Goal: Information Seeking & Learning: Learn about a topic

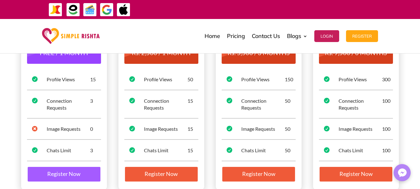
scroll to position [93, 0]
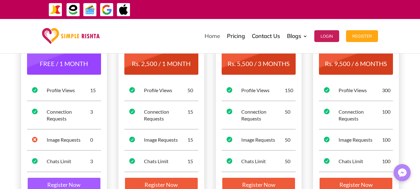
click at [214, 36] on link "Home" at bounding box center [212, 36] width 16 height 31
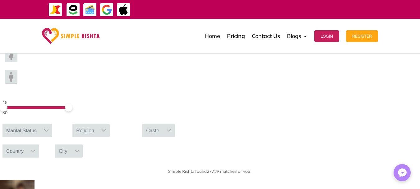
scroll to position [217, 0]
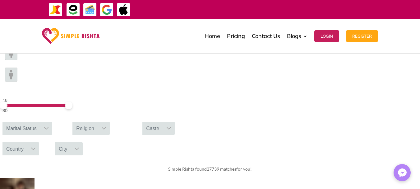
click at [40, 121] on div "Marital Status" at bounding box center [21, 127] width 38 height 13
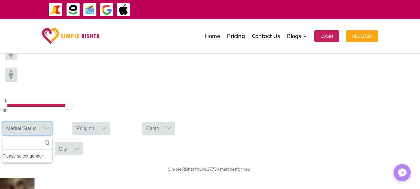
scroll to position [7, 1]
click at [52, 152] on div "Please select gender" at bounding box center [27, 156] width 50 height 8
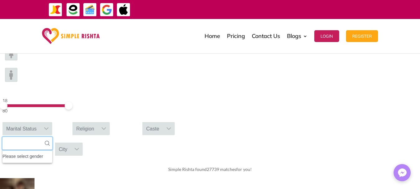
click at [52, 137] on input "text" at bounding box center [27, 143] width 50 height 13
type input "*"
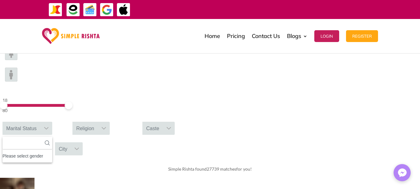
click at [256, 83] on div "18 80 Marital Status No results found Please select gender No available options…" at bounding box center [210, 100] width 420 height 119
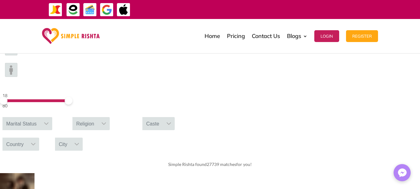
scroll to position [222, 0]
click at [40, 116] on div "Marital Status" at bounding box center [21, 122] width 38 height 13
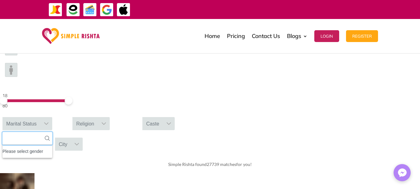
click at [52, 132] on input "text" at bounding box center [27, 138] width 50 height 13
click at [52, 147] on div "Please select gender" at bounding box center [27, 151] width 50 height 8
click at [98, 117] on div "Religion" at bounding box center [84, 123] width 25 height 13
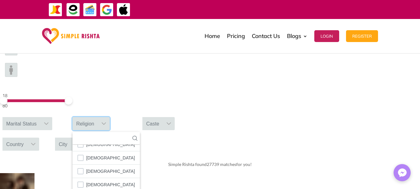
scroll to position [36, 0]
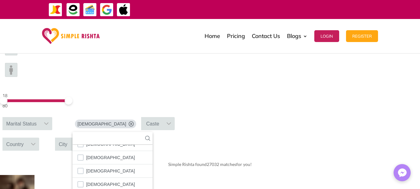
click at [27, 137] on div "Country" at bounding box center [14, 143] width 25 height 13
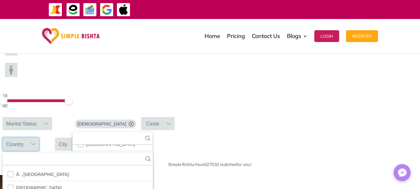
scroll to position [7, 1]
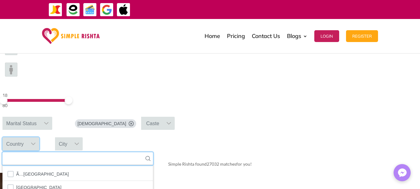
click at [153, 152] on input "text" at bounding box center [77, 158] width 150 height 13
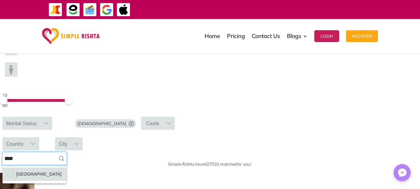
type input "****"
click at [62, 170] on span "Pakistan" at bounding box center [38, 174] width 45 height 8
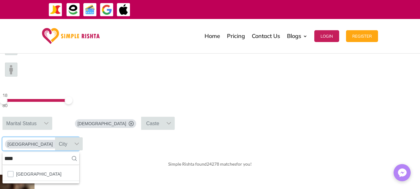
click at [71, 137] on div "City" at bounding box center [63, 143] width 16 height 13
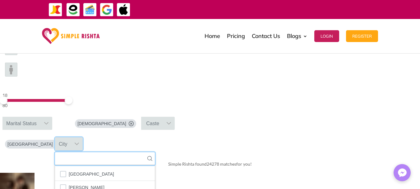
click at [155, 152] on input "text" at bounding box center [105, 158] width 100 height 13
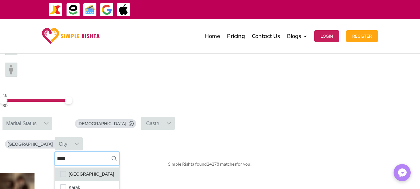
type input "****"
click at [114, 170] on span "Karachi" at bounding box center [91, 174] width 45 height 8
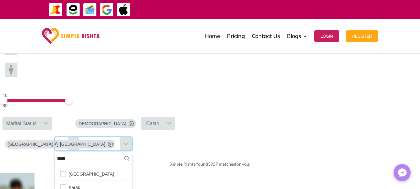
click at [40, 116] on div "Marital Status" at bounding box center [21, 122] width 38 height 13
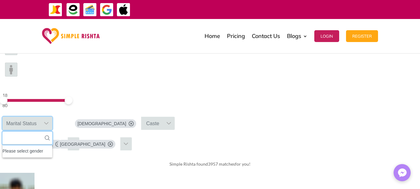
click at [52, 131] on input "text" at bounding box center [27, 137] width 50 height 13
type input "****"
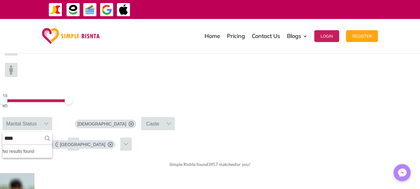
click at [17, 55] on img at bounding box center [11, 48] width 12 height 14
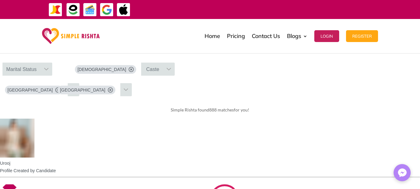
scroll to position [316, 0]
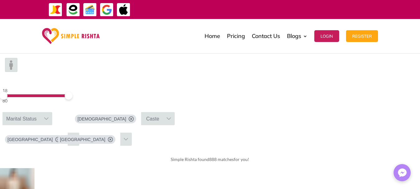
scroll to position [222, 0]
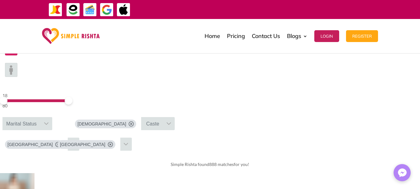
click at [40, 117] on div "Marital Status" at bounding box center [21, 123] width 38 height 13
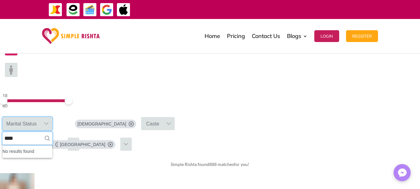
click at [52, 132] on input "****" at bounding box center [27, 138] width 50 height 13
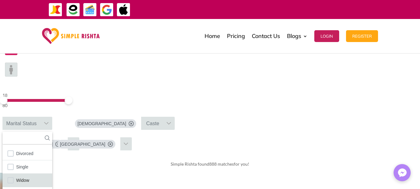
click at [29, 176] on span "Widow" at bounding box center [22, 180] width 13 height 8
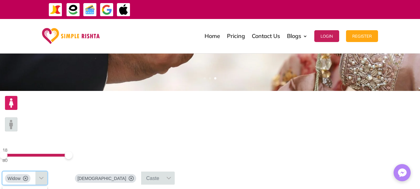
scroll to position [160, 0]
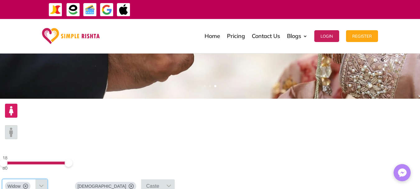
click at [67, 164] on div "80" at bounding box center [34, 167] width 65 height 7
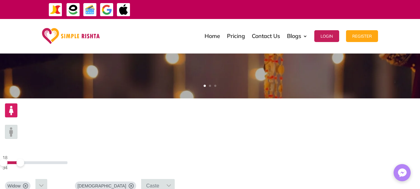
drag, startPoint x: 100, startPoint y: 121, endPoint x: 81, endPoint y: 120, distance: 19.3
click at [24, 158] on span at bounding box center [20, 162] width 8 height 8
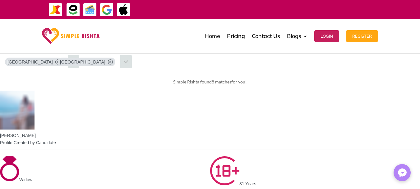
scroll to position [316, 0]
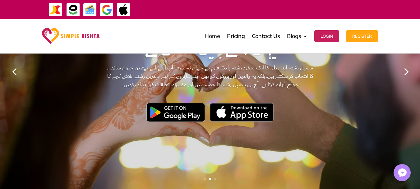
scroll to position [67, 0]
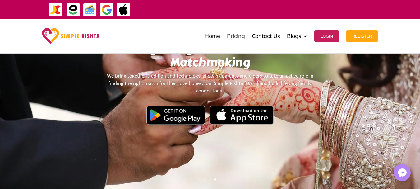
click at [232, 36] on link "Pricing" at bounding box center [236, 36] width 18 height 31
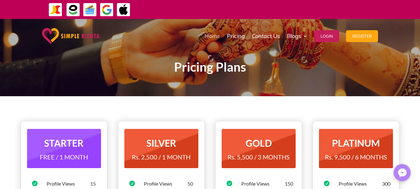
click at [211, 34] on link "Home" at bounding box center [212, 36] width 16 height 31
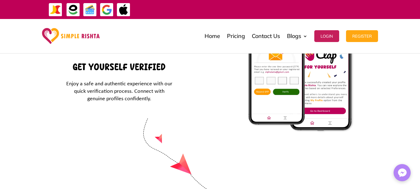
scroll to position [870, 0]
